Goal: Share content: Share content

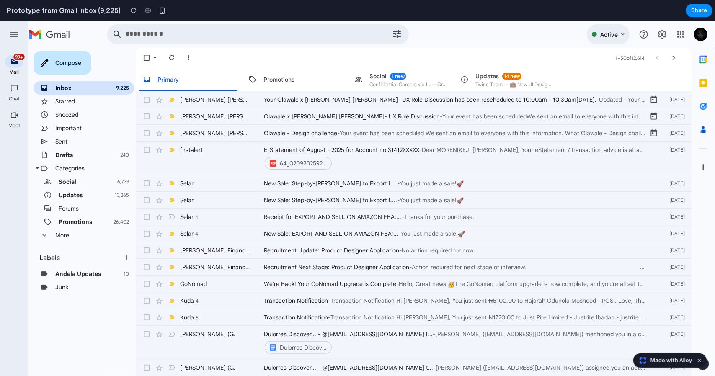
click at [282, 80] on div "Promotions" at bounding box center [279, 79] width 31 height 7
click at [401, 75] on div "1 new" at bounding box center [398, 75] width 16 height 7
click at [495, 81] on div "Twine Team — 💼 New UI Designer Opportunity: UI/UX designer for digital projects" at bounding box center [514, 84] width 77 height 7
click at [64, 101] on link "Starred" at bounding box center [65, 101] width 20 height 8
click at [63, 184] on link "Social" at bounding box center [68, 182] width 18 height 8
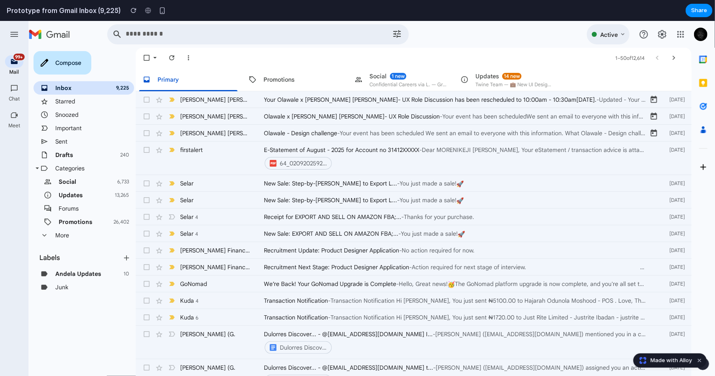
click at [67, 223] on link "Promotions" at bounding box center [76, 222] width 34 height 8
click at [57, 234] on span "More" at bounding box center [62, 235] width 14 height 8
click at [701, 362] on button "Dismiss watermark" at bounding box center [700, 361] width 10 height 10
click at [391, 77] on div "1 new" at bounding box center [398, 75] width 16 height 7
click at [499, 77] on div "14 new Updates" at bounding box center [514, 75] width 77 height 7
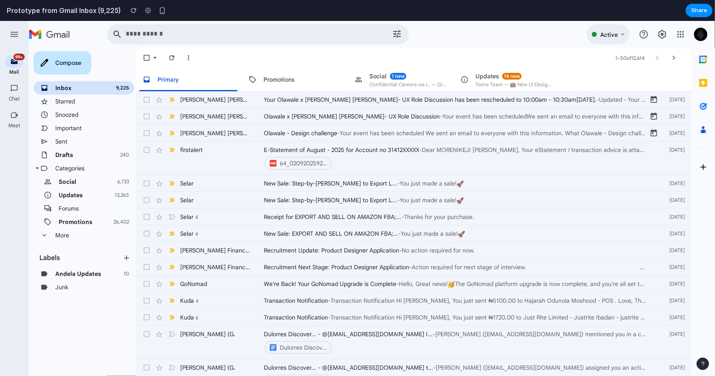
click at [202, 77] on div "Primary" at bounding box center [188, 78] width 105 height 23
click at [65, 62] on div "Compose" at bounding box center [63, 62] width 58 height 23
click at [14, 34] on icon at bounding box center [14, 33] width 8 height 5
click at [74, 107] on div "Starred" at bounding box center [84, 100] width 101 height 13
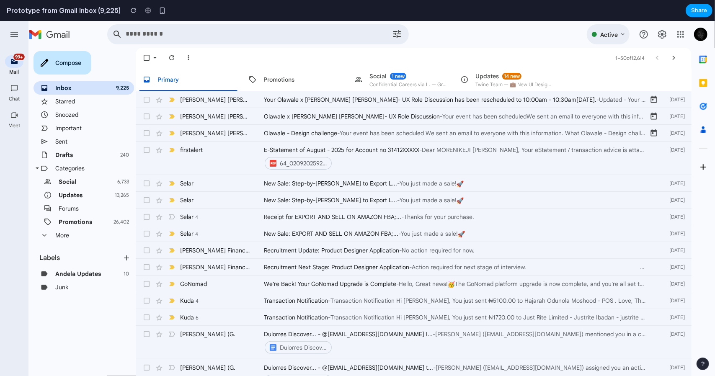
click at [697, 10] on span "Share" at bounding box center [699, 10] width 16 height 8
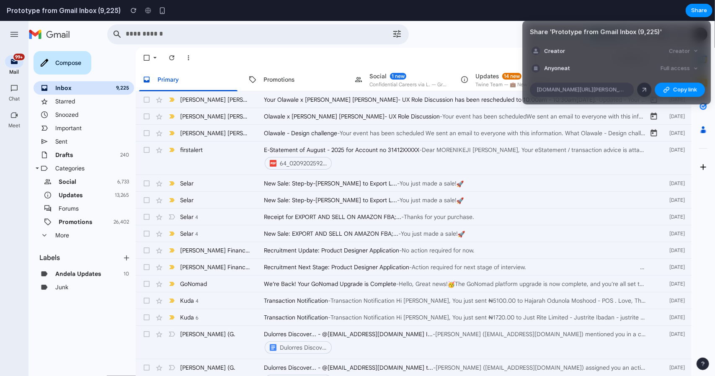
click at [575, 88] on span "[DOMAIN_NAME][URL][PERSON_NAME]" at bounding box center [582, 89] width 91 height 8
